Goal: Task Accomplishment & Management: Manage account settings

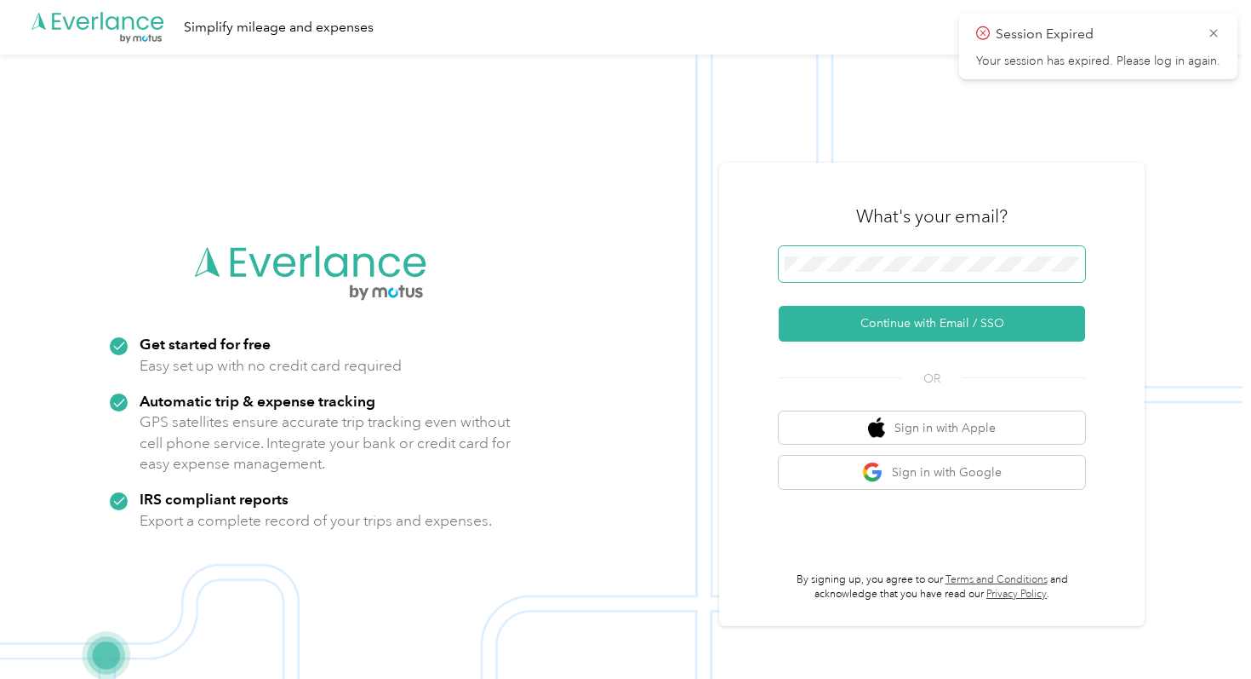
click at [866, 254] on span at bounding box center [932, 264] width 306 height 36
